Goal: Find specific page/section: Find specific page/section

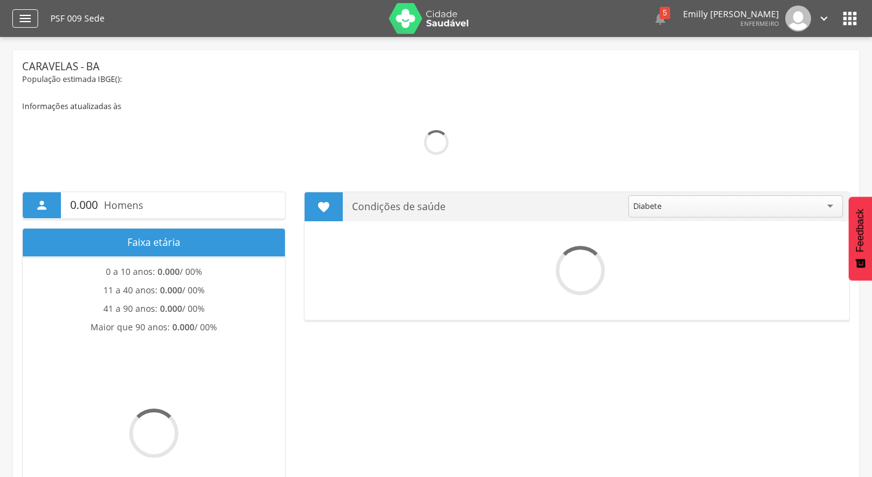
click at [15, 18] on header " Dashboard Supervisão Produtividade Mapa da Cidade App desatualizado Última si…" at bounding box center [436, 18] width 872 height 37
click at [22, 19] on icon "" at bounding box center [25, 18] width 15 height 15
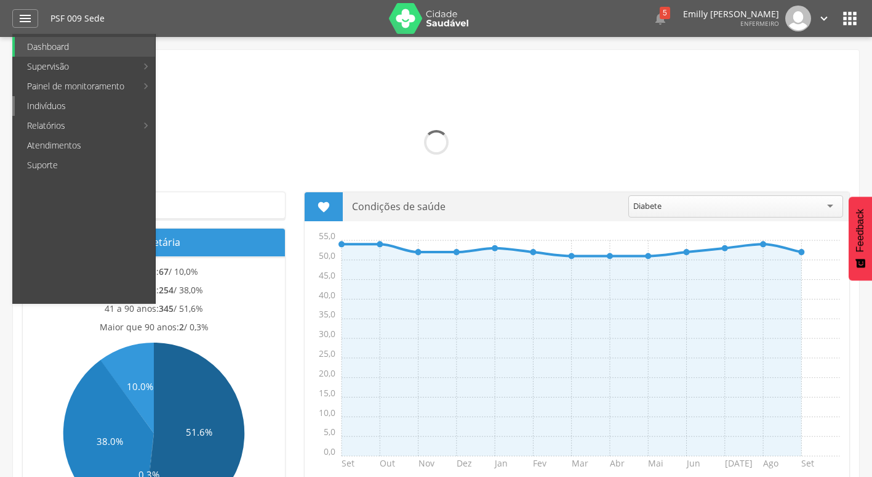
click at [71, 108] on link "Indivíduos" at bounding box center [85, 106] width 140 height 20
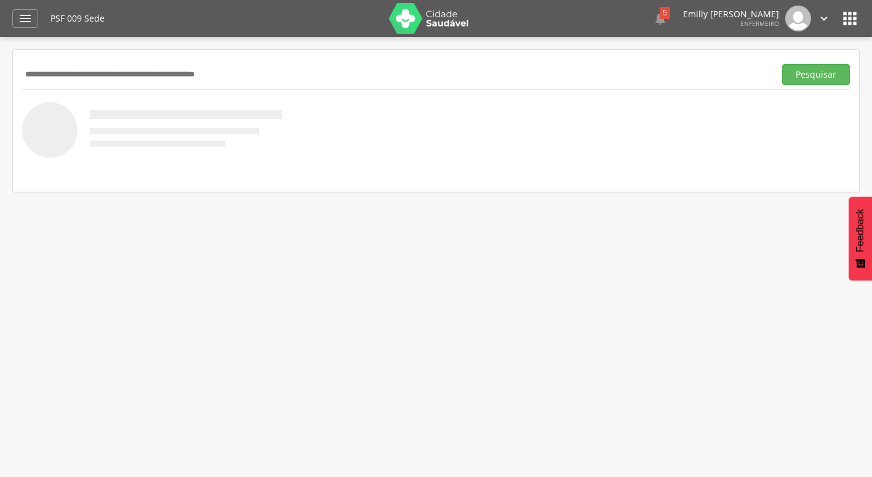
click at [141, 70] on input "text" at bounding box center [396, 74] width 748 height 21
click at [92, 70] on input "text" at bounding box center [396, 74] width 748 height 21
type input "**********"
click at [783, 64] on button "Pesquisar" at bounding box center [817, 74] width 68 height 21
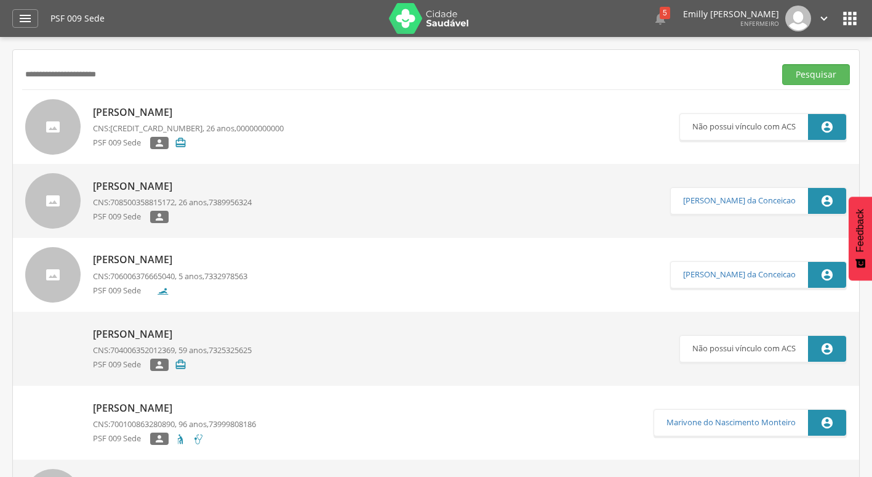
click at [247, 121] on div "[PERSON_NAME] CNS: 164247587640003 , 26 anos, 00000000000 PSF 009 Sede  " at bounding box center [188, 127] width 191 height 51
type input "**********"
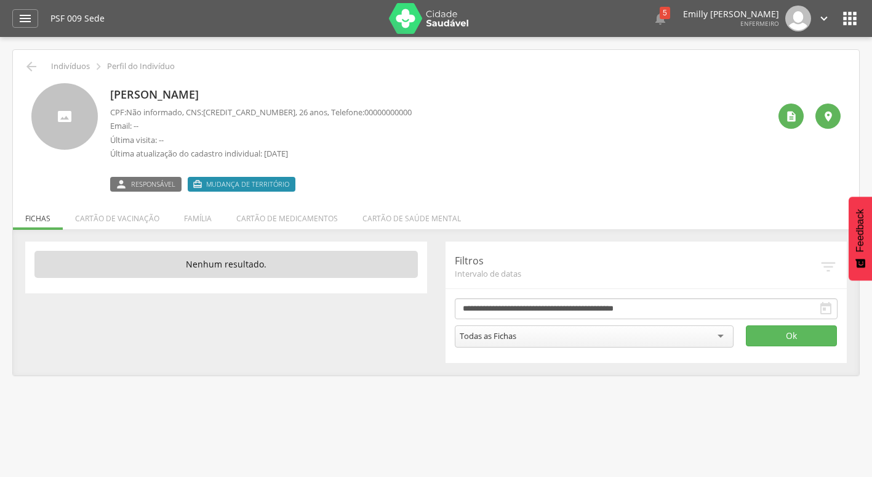
click at [369, 136] on p "Última visita: --" at bounding box center [261, 140] width 302 height 12
click at [31, 60] on icon "" at bounding box center [31, 66] width 15 height 15
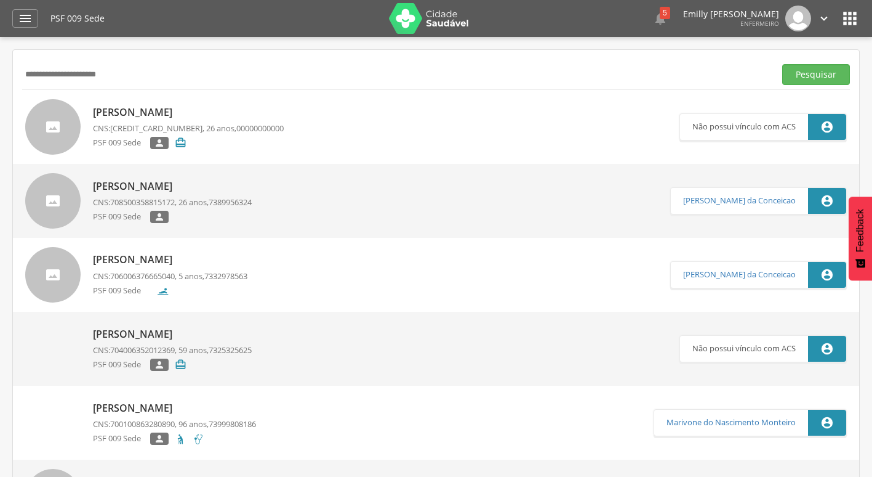
click at [280, 198] on link "[PERSON_NAME] CNS: 708500358815172 , 26 anos, 7389956324 PSF 009 Sede " at bounding box center [347, 200] width 645 height 55
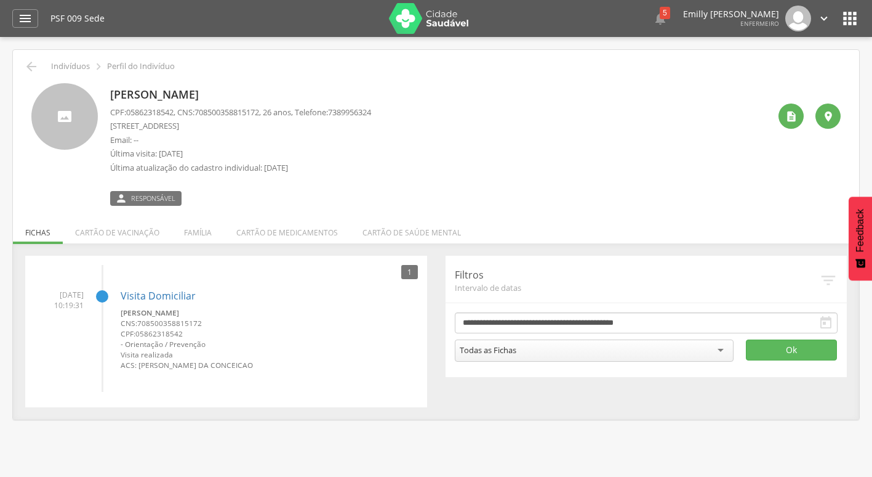
click at [818, 22] on icon "" at bounding box center [825, 19] width 14 height 14
click at [754, 73] on link "Sair" at bounding box center [781, 70] width 97 height 15
